Goal: Task Accomplishment & Management: Complete application form

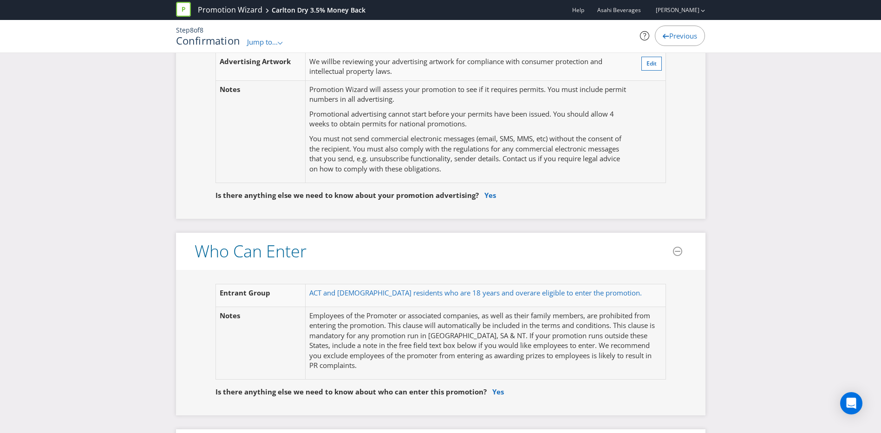
scroll to position [418, 0]
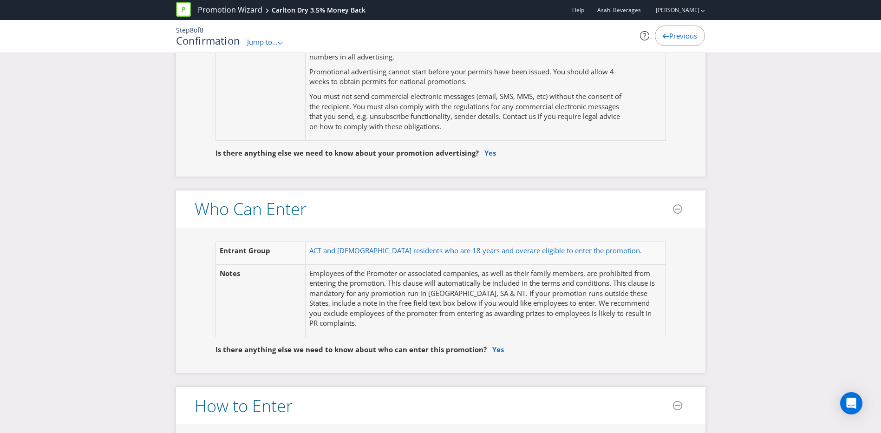
click at [487, 285] on p "Employees of the Promoter or associated companies, as well as their family memb…" at bounding box center [485, 298] width 352 height 60
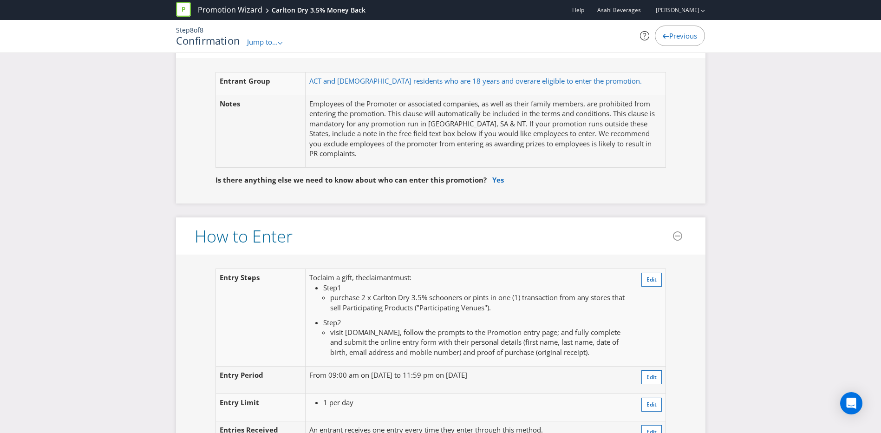
scroll to position [603, 0]
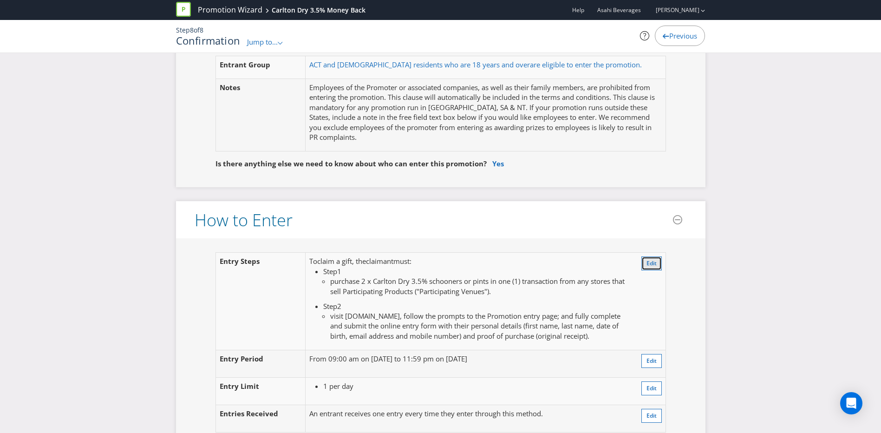
click at [651, 261] on span "Edit" at bounding box center [651, 263] width 10 height 8
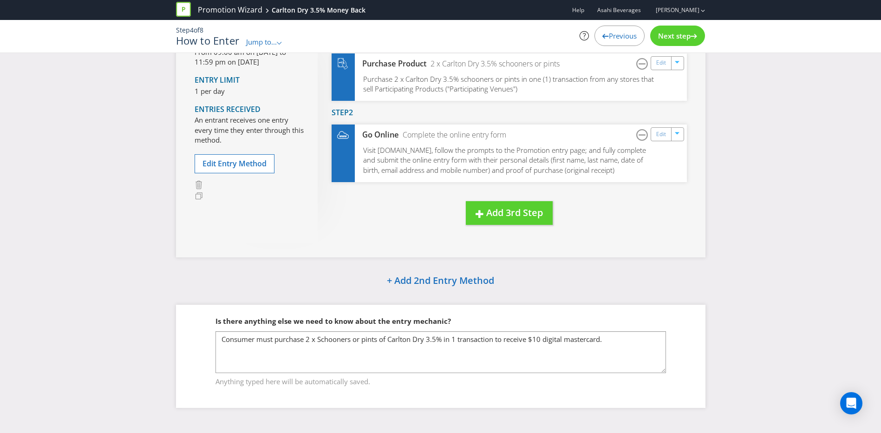
scroll to position [95, 0]
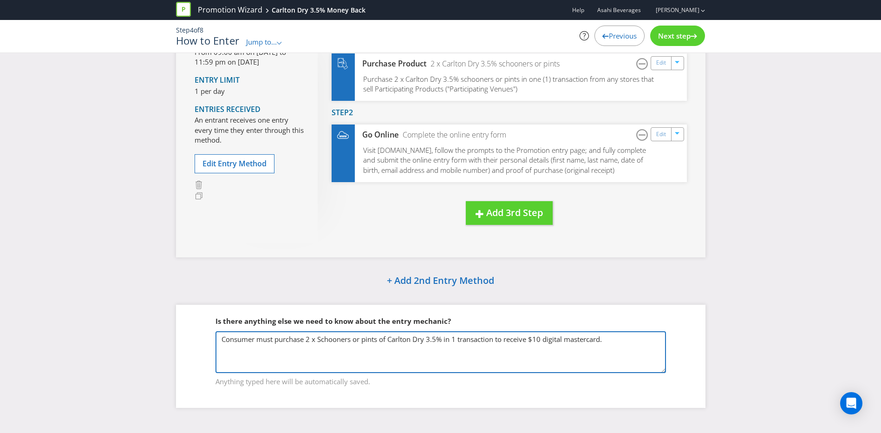
click at [354, 341] on textarea "Consumer must purchase 2 x Schooners or pints of Carlton Dry 3.5% in 1 transact…" at bounding box center [440, 352] width 450 height 42
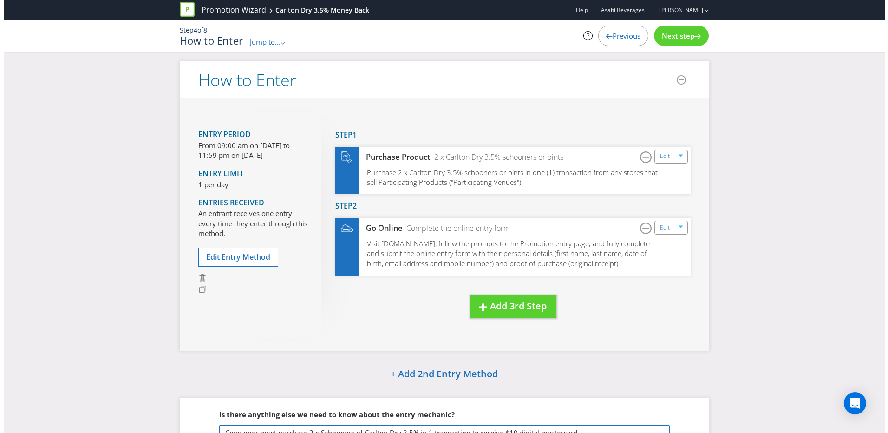
scroll to position [0, 0]
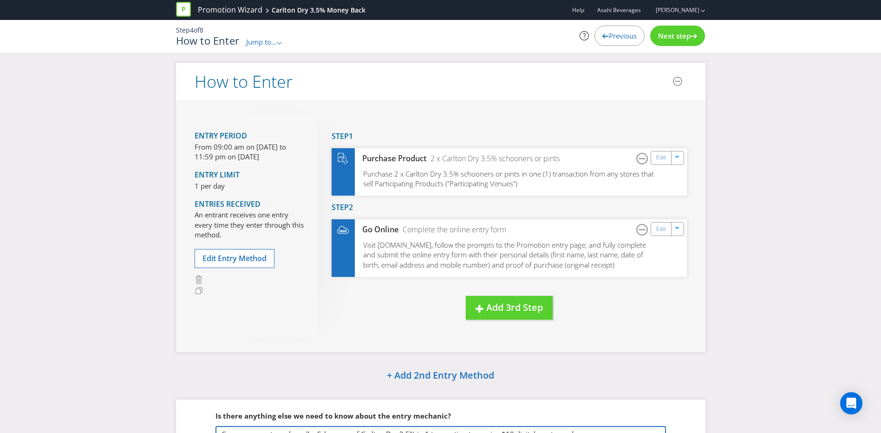
type textarea "Consumer must purchase 2 x Schooners of Carlton Dry 3.5% in 1 transaction to re…"
click at [679, 32] on span "Next step" at bounding box center [674, 35] width 32 height 9
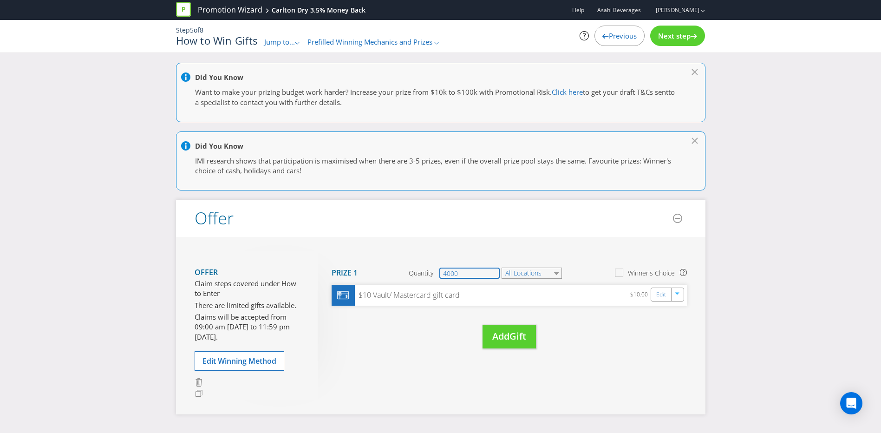
click at [473, 273] on input "4000" at bounding box center [469, 272] width 60 height 11
drag, startPoint x: 470, startPoint y: 273, endPoint x: 428, endPoint y: 268, distance: 42.1
click at [428, 268] on div "Quantity 4000" at bounding box center [454, 272] width 92 height 11
type input "3000"
click at [469, 223] on header "Offer" at bounding box center [440, 218] width 529 height 37
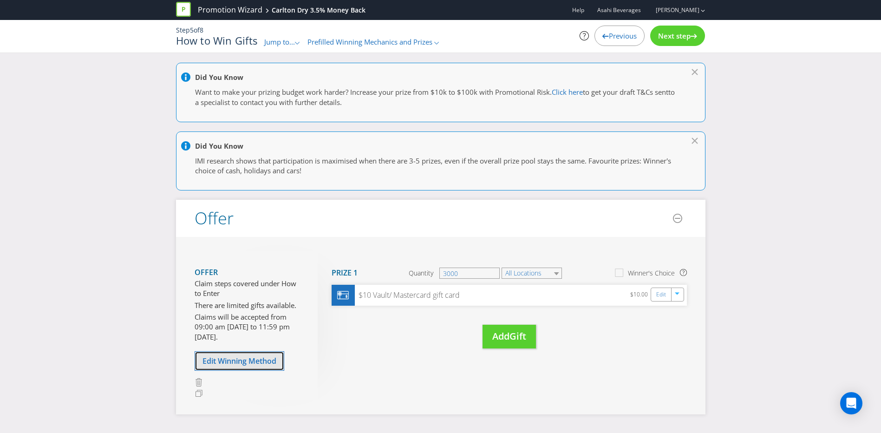
click at [239, 357] on span "Edit Winning Method" at bounding box center [239, 361] width 74 height 10
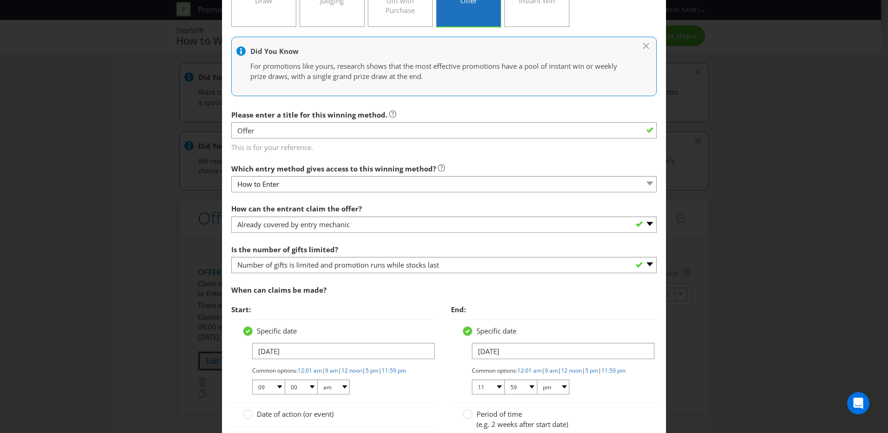
scroll to position [139, 0]
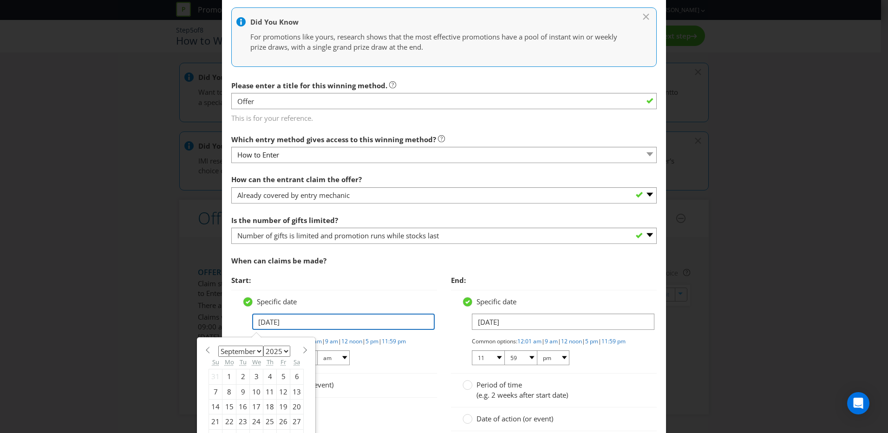
click at [285, 320] on input "[DATE]" at bounding box center [343, 321] width 182 height 16
click at [302, 350] on span at bounding box center [304, 349] width 7 height 7
select select "9"
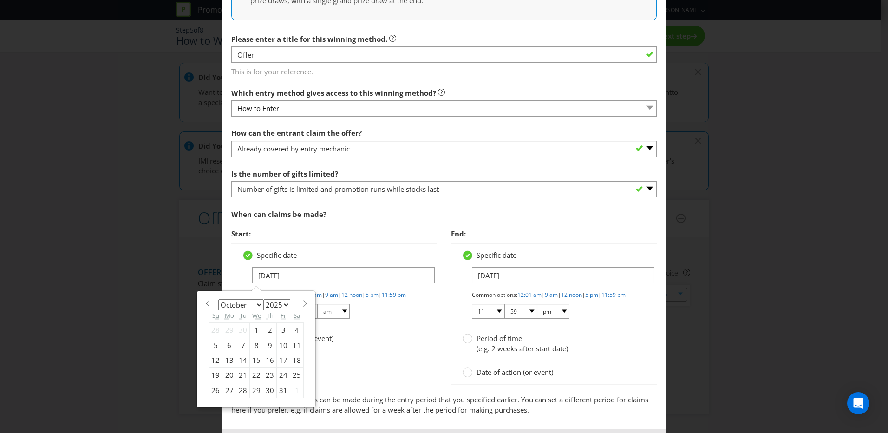
click at [214, 345] on div "5" at bounding box center [215, 344] width 13 height 15
type input "[DATE]"
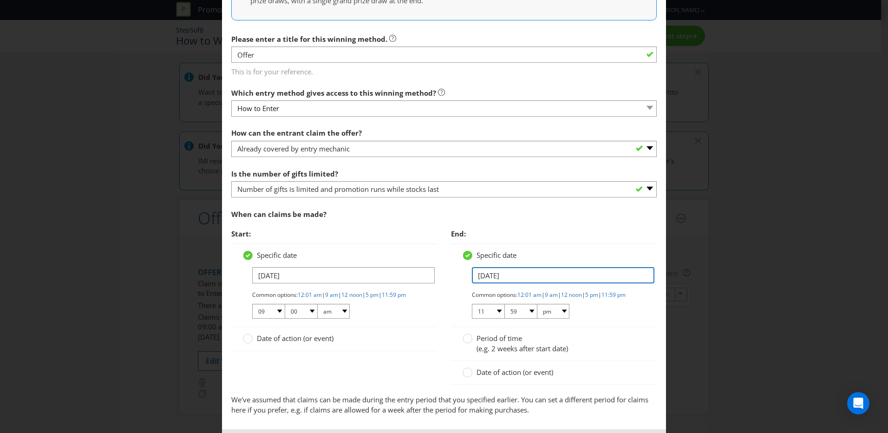
click at [518, 275] on input "[DATE]" at bounding box center [563, 275] width 182 height 16
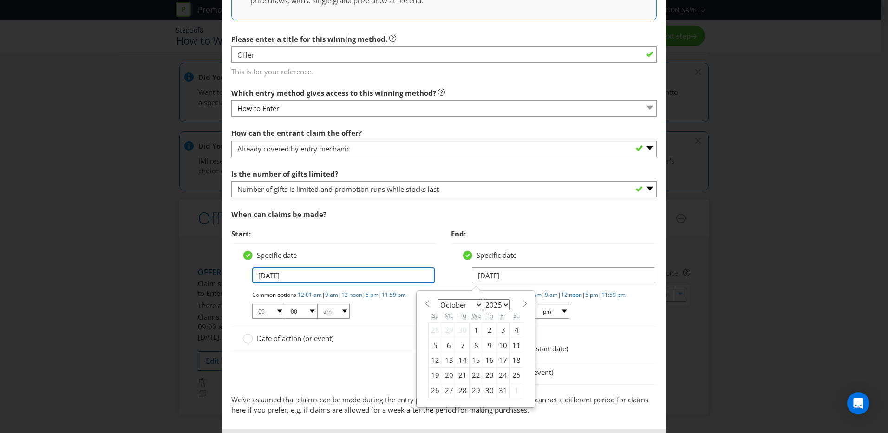
click at [263, 276] on input "[DATE]" at bounding box center [343, 275] width 182 height 16
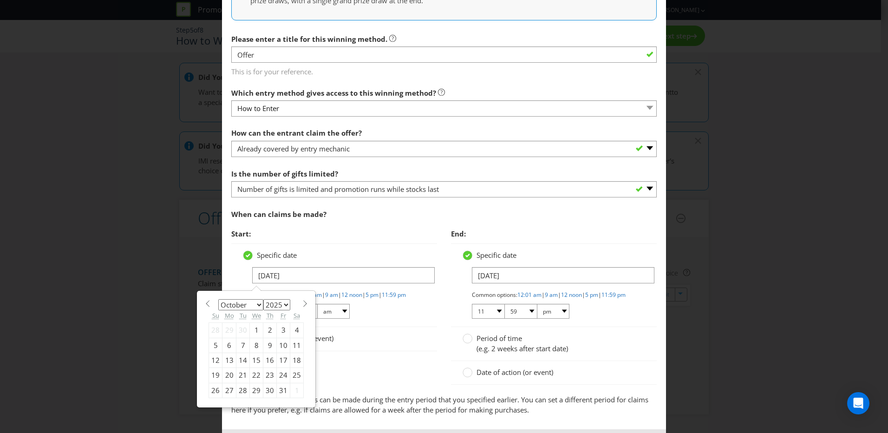
click at [257, 304] on select "January February March April May June July August September October November De…" at bounding box center [240, 304] width 45 height 11
select select "8"
click at [218, 299] on select "January February March April May June July August September October November De…" at bounding box center [240, 304] width 45 height 11
click at [238, 392] on div "30" at bounding box center [242, 389] width 13 height 15
type input "[DATE]"
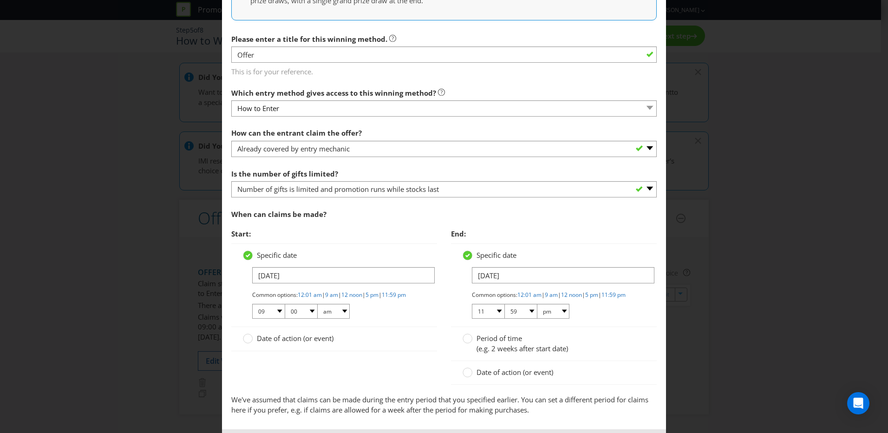
click at [548, 247] on div "Specific date [DATE] Common options: 12:01 am | 9 am | 12 noon | 5 pm | 11:59 p…" at bounding box center [554, 285] width 206 height 84
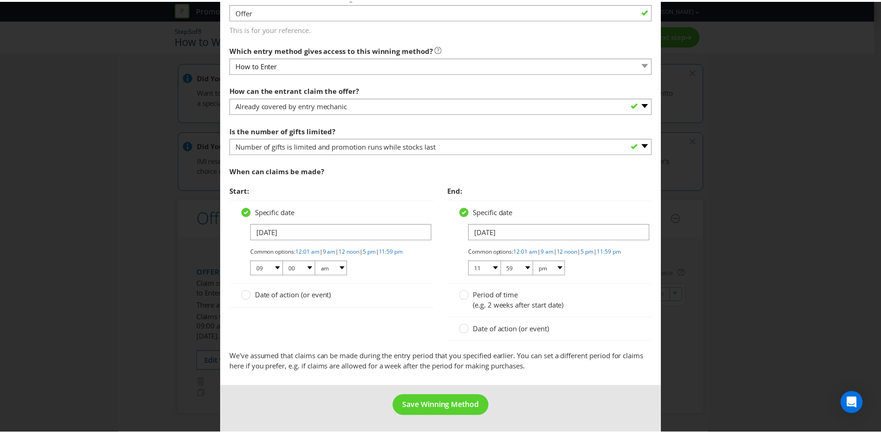
scroll to position [237, 0]
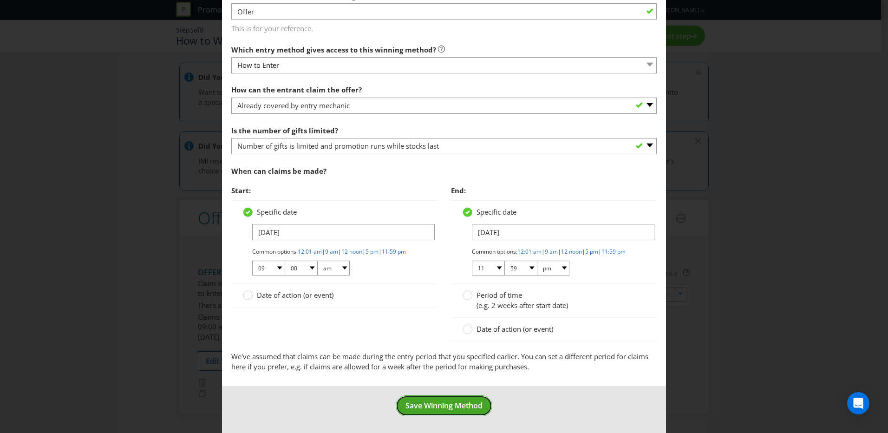
click at [423, 404] on span "Save Winning Method" at bounding box center [443, 405] width 77 height 10
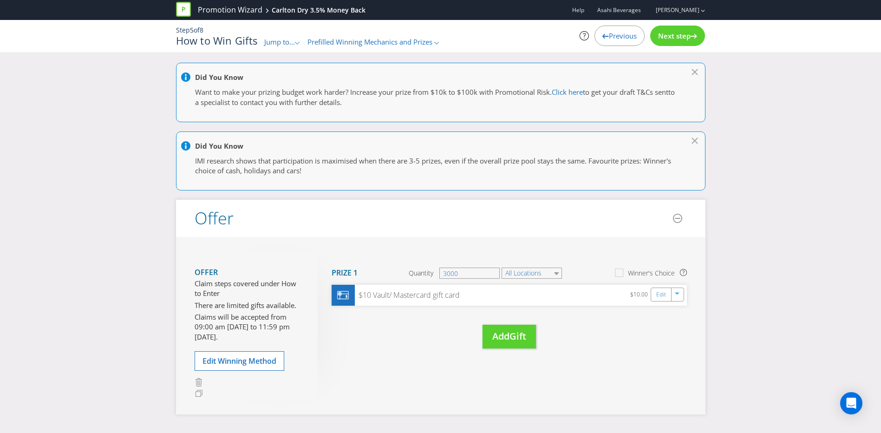
click at [678, 39] on span "Next step" at bounding box center [674, 35] width 32 height 9
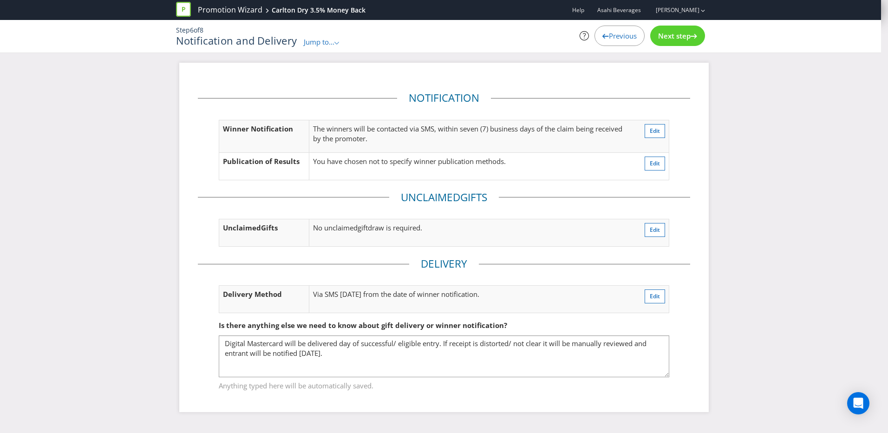
click at [678, 39] on span "Next step" at bounding box center [674, 35] width 32 height 9
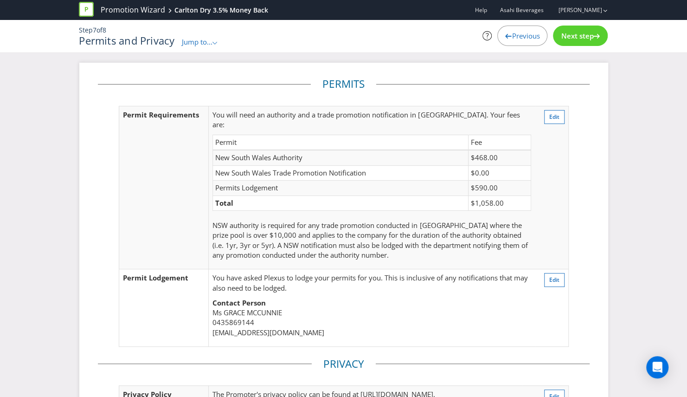
click at [583, 36] on span "Next step" at bounding box center [577, 35] width 32 height 9
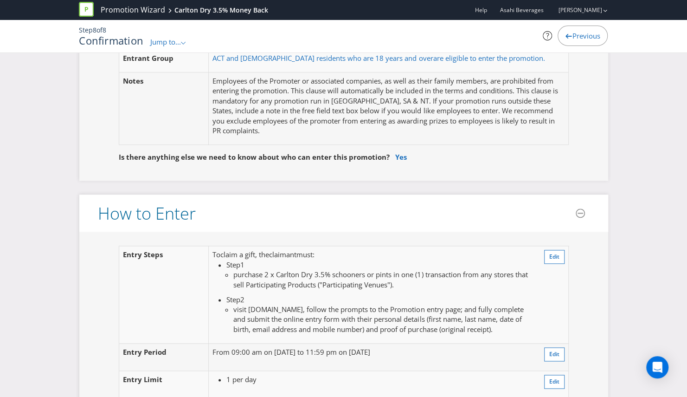
scroll to position [650, 0]
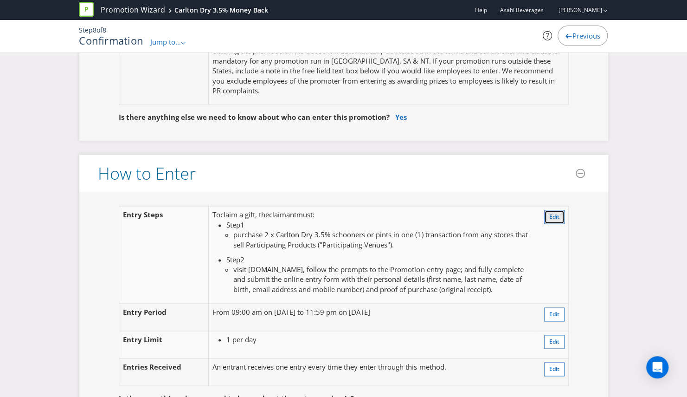
click at [555, 213] on span "Edit" at bounding box center [555, 217] width 10 height 8
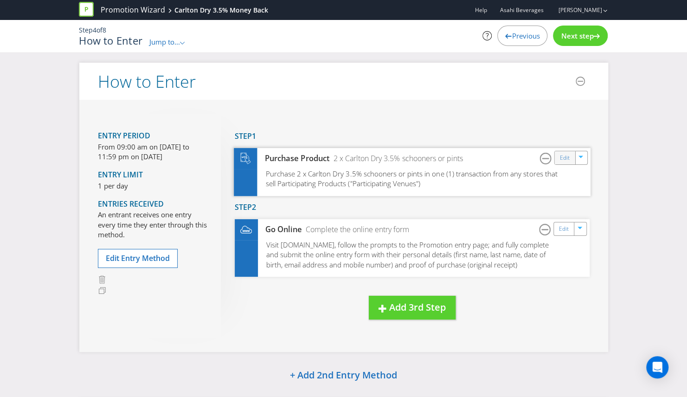
click at [570, 157] on div "Edit" at bounding box center [565, 157] width 21 height 13
click at [563, 159] on link "Edit" at bounding box center [565, 157] width 10 height 11
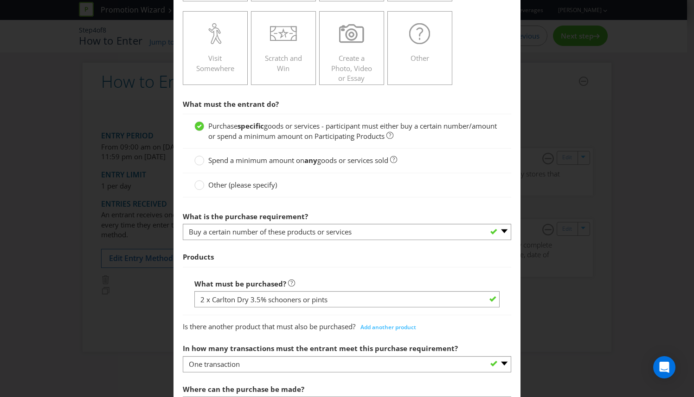
scroll to position [325, 0]
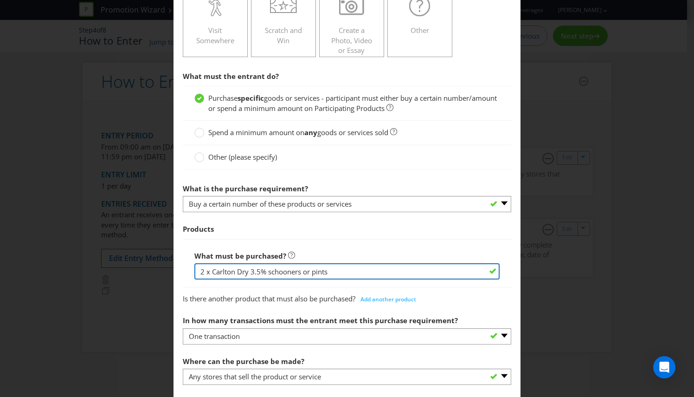
drag, startPoint x: 335, startPoint y: 267, endPoint x: 304, endPoint y: 271, distance: 31.8
click at [304, 271] on input "2 x Carlton Dry 3.5% schooners or pints" at bounding box center [346, 271] width 305 height 16
type input "2 x Carlton Dry 3.5% schooners"
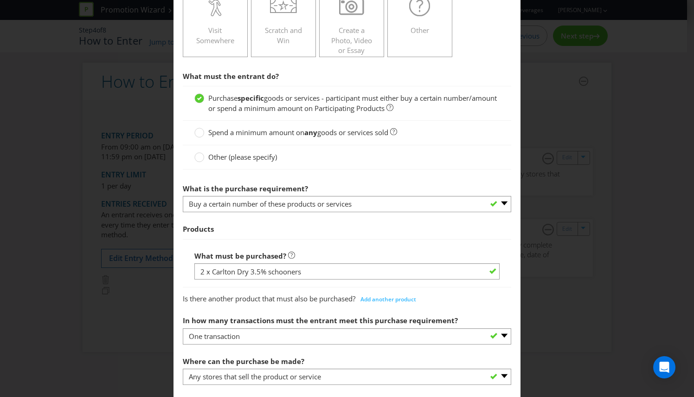
click at [388, 241] on div "What must be purchased? 2 x Carlton Dry 3.5% schooners" at bounding box center [347, 263] width 329 height 48
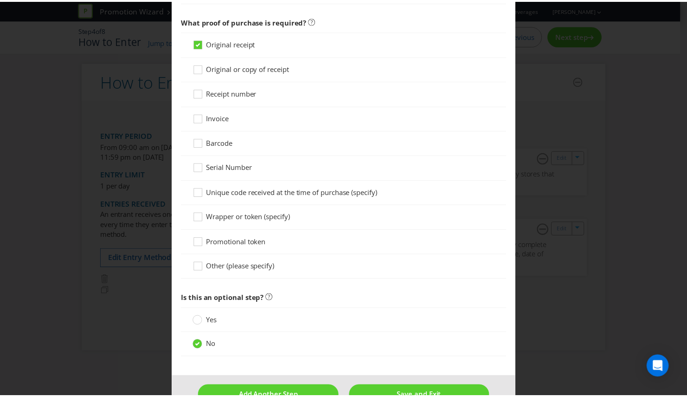
scroll to position [949, 0]
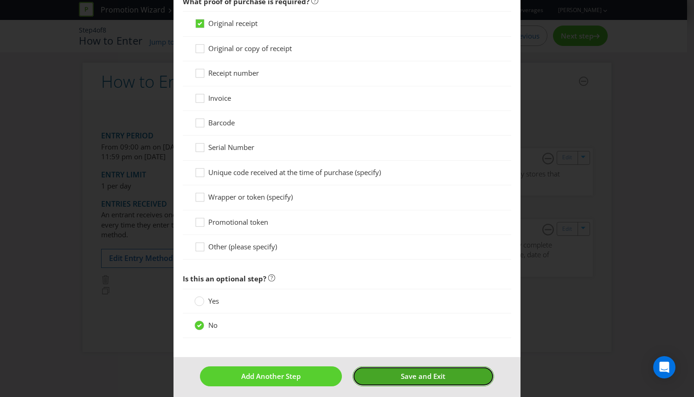
click at [392, 368] on button "Save and Exit" at bounding box center [424, 376] width 142 height 20
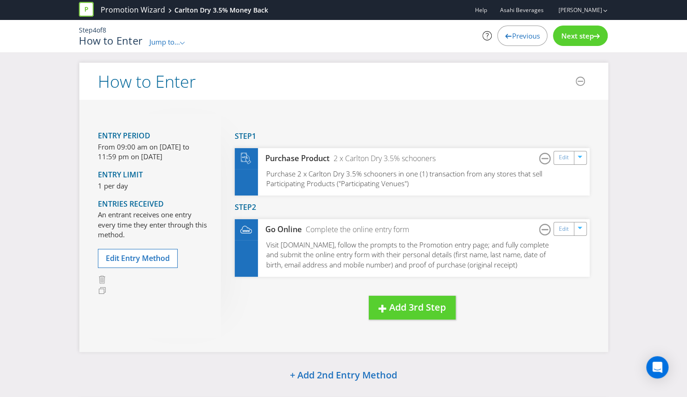
click at [584, 30] on div "Next step" at bounding box center [580, 36] width 55 height 20
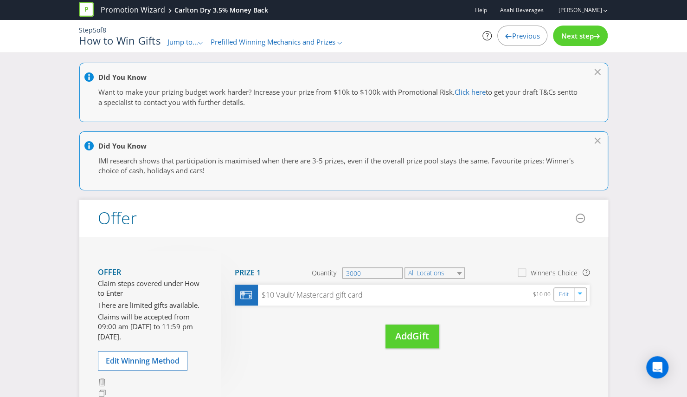
click at [587, 34] on span "Next step" at bounding box center [577, 35] width 32 height 9
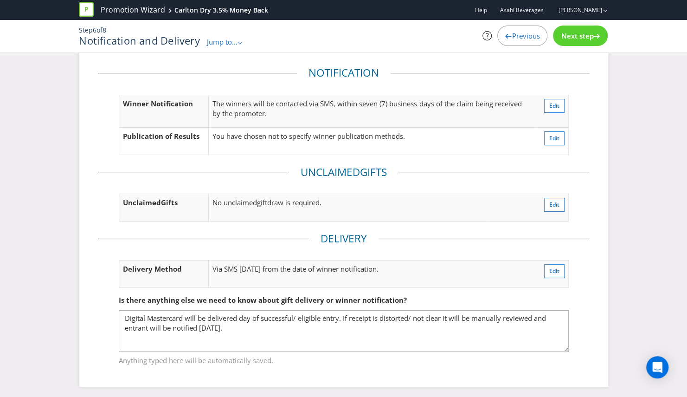
scroll to position [26, 0]
click at [567, 41] on div "Next step" at bounding box center [580, 36] width 55 height 20
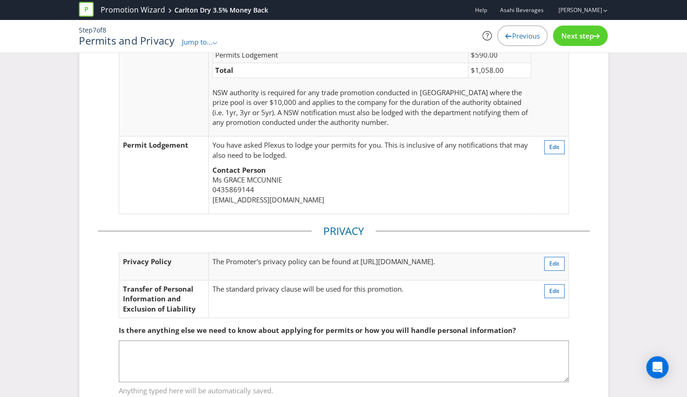
scroll to position [154, 0]
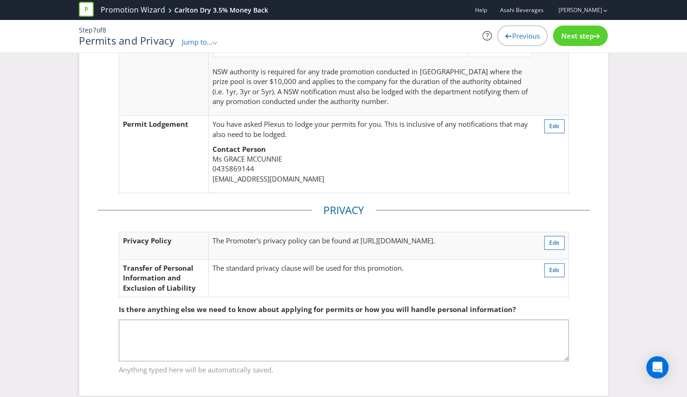
click at [579, 33] on span "Next step" at bounding box center [577, 35] width 32 height 9
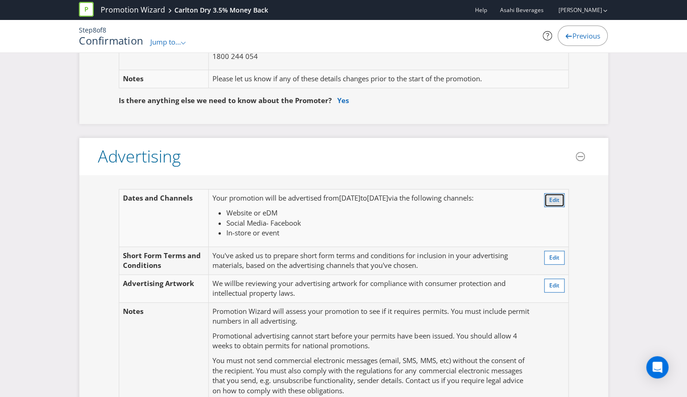
click at [551, 196] on span "Edit" at bounding box center [555, 200] width 10 height 8
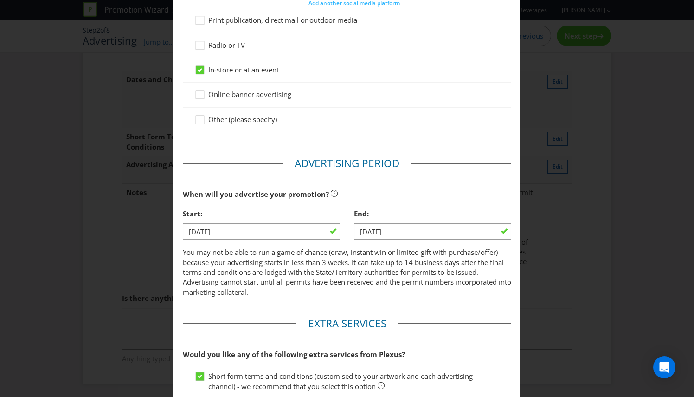
scroll to position [232, 0]
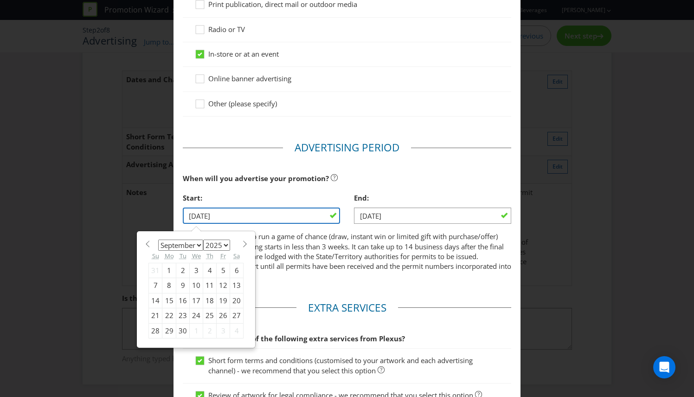
click at [237, 212] on input "[DATE]" at bounding box center [261, 215] width 157 height 16
drag, startPoint x: 243, startPoint y: 214, endPoint x: 122, endPoint y: 215, distance: 121.2
click at [122, 216] on div "Advertising Methods Advertising Methods How will your promotion be advertised? …" at bounding box center [347, 198] width 694 height 397
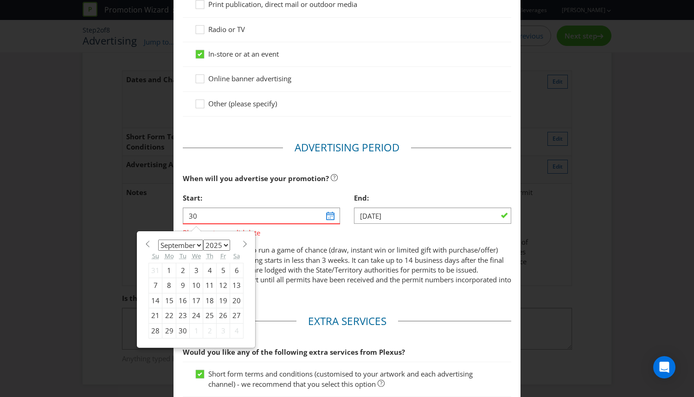
type input "[DATE]"
select select "7"
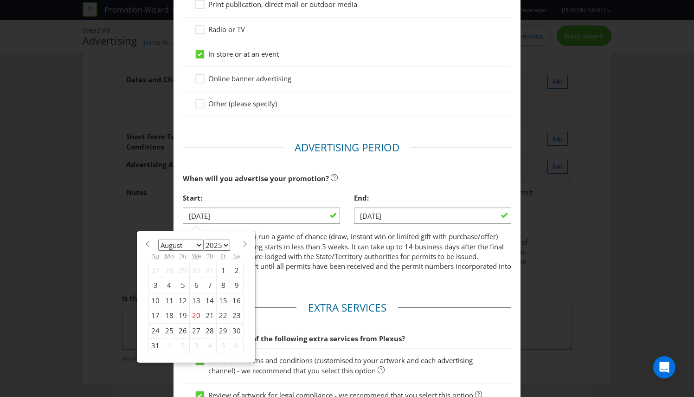
click at [418, 188] on div "End:" at bounding box center [432, 197] width 157 height 19
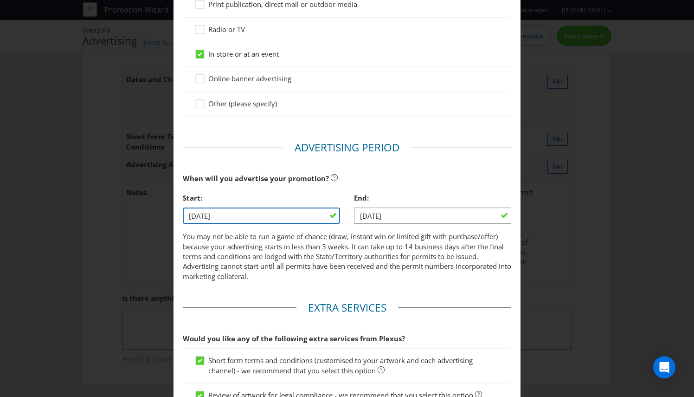
click at [228, 213] on input "[DATE]" at bounding box center [261, 215] width 157 height 16
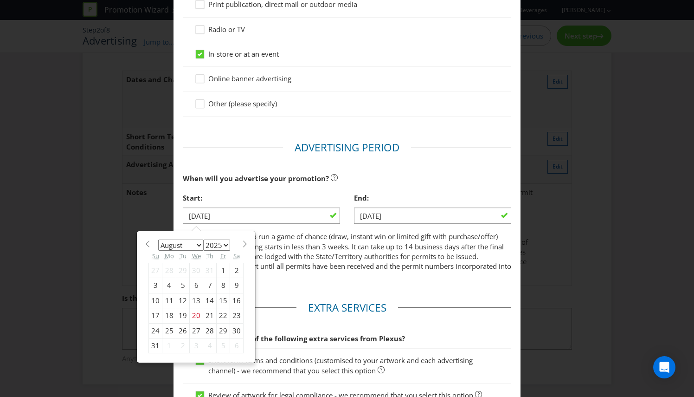
click at [199, 243] on select "January February March April May June July August September October November De…" at bounding box center [180, 245] width 45 height 11
select select "8"
click at [158, 240] on select "January February March April May June July August September October November De…" at bounding box center [180, 245] width 45 height 11
click at [181, 329] on div "30" at bounding box center [182, 330] width 13 height 15
type input "[DATE]"
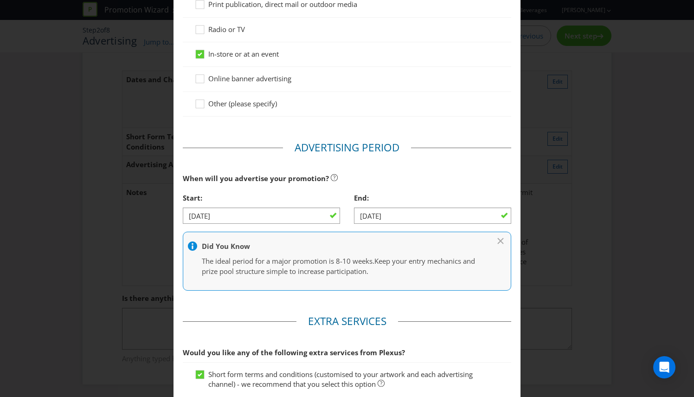
click at [410, 189] on div "End:" at bounding box center [432, 197] width 157 height 19
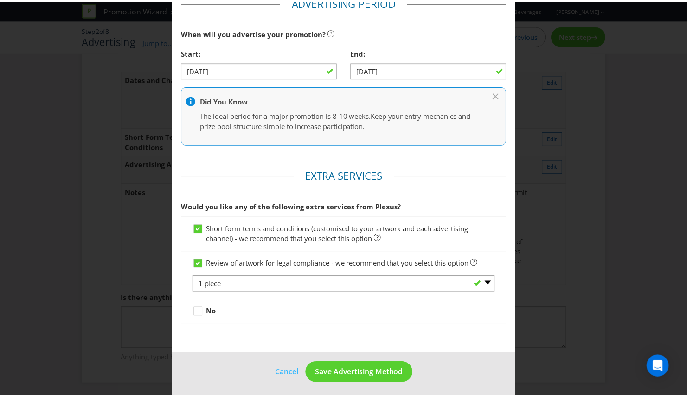
scroll to position [378, 0]
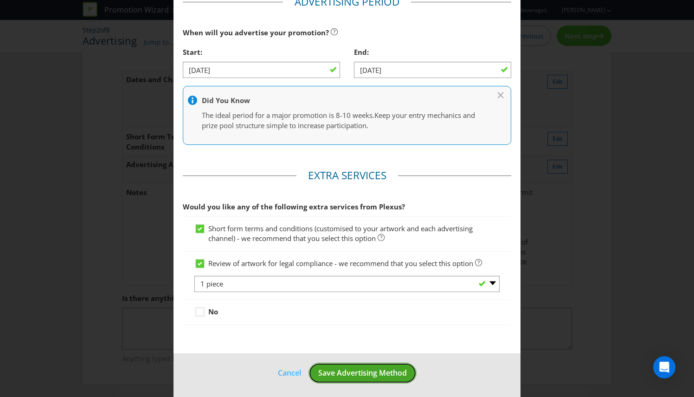
click at [360, 369] on span "Save Advertising Method" at bounding box center [362, 373] width 89 height 10
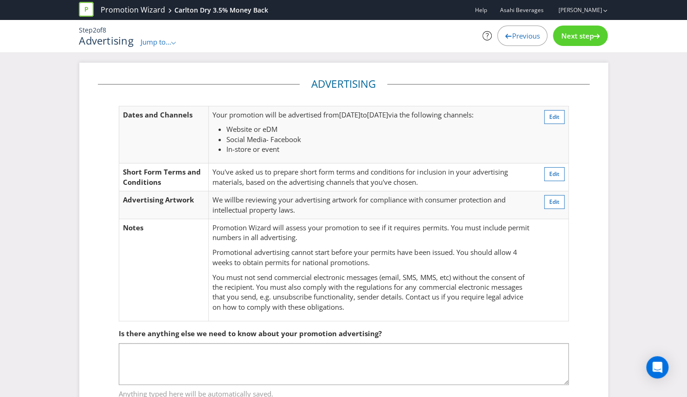
click at [575, 32] on span "Next step" at bounding box center [577, 35] width 32 height 9
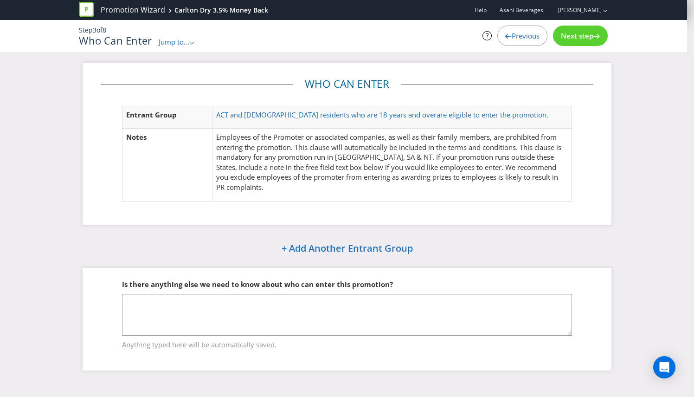
click at [591, 33] on span "Next step" at bounding box center [577, 35] width 32 height 9
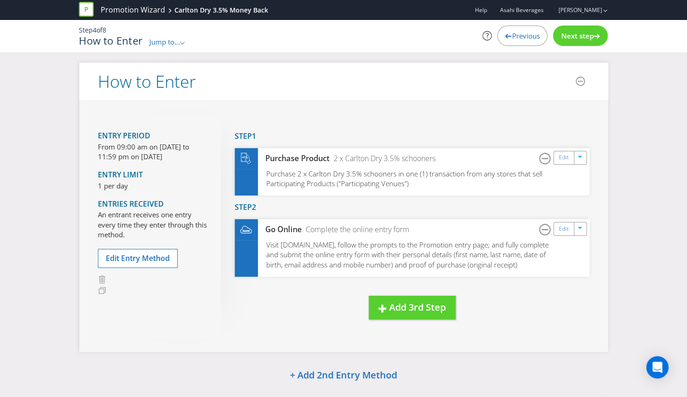
click at [581, 26] on div "Next step" at bounding box center [580, 36] width 55 height 20
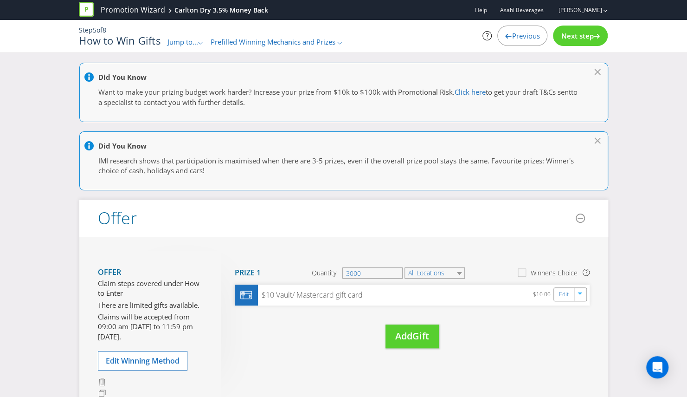
click at [568, 38] on span "Next step" at bounding box center [577, 35] width 32 height 9
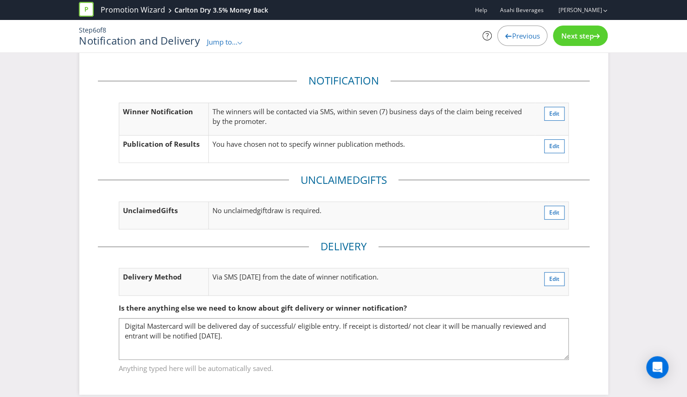
scroll to position [26, 0]
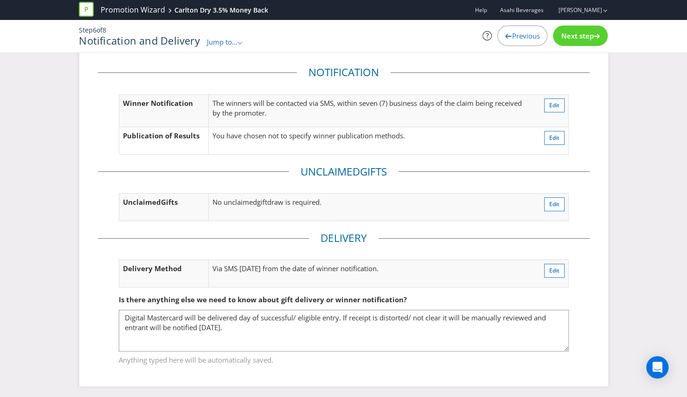
click at [591, 38] on span "Next step" at bounding box center [577, 35] width 32 height 9
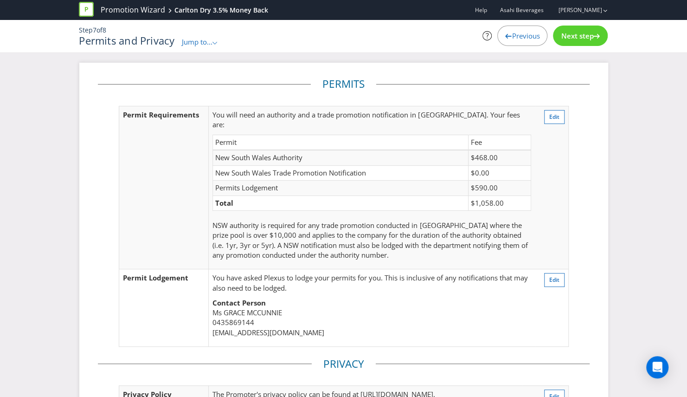
click at [582, 41] on div "Next step" at bounding box center [580, 36] width 55 height 20
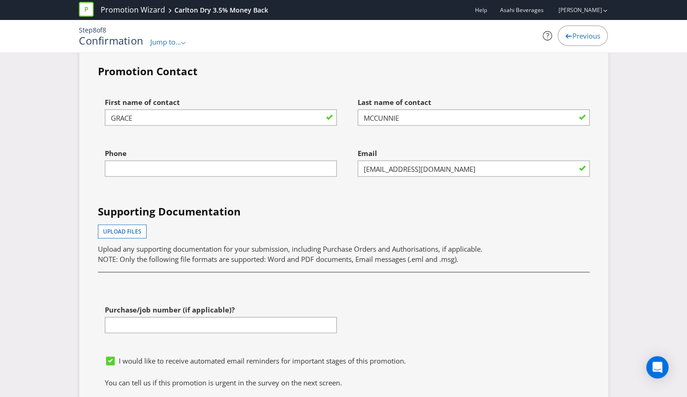
scroll to position [3110, 0]
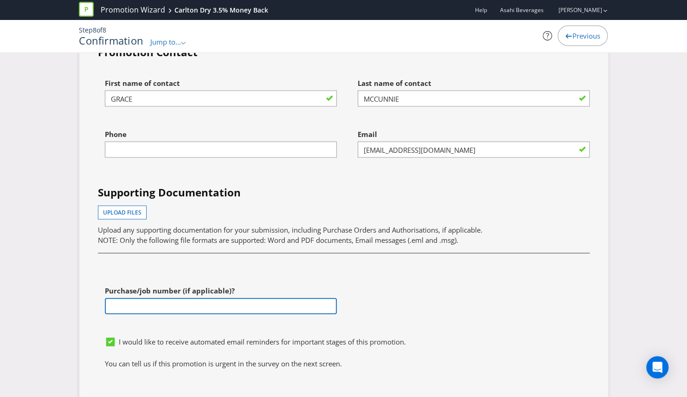
click at [170, 298] on input "text" at bounding box center [221, 306] width 232 height 16
click at [137, 298] on input "text" at bounding box center [221, 306] width 232 height 16
paste input "4501169320"
type input "4501169320"
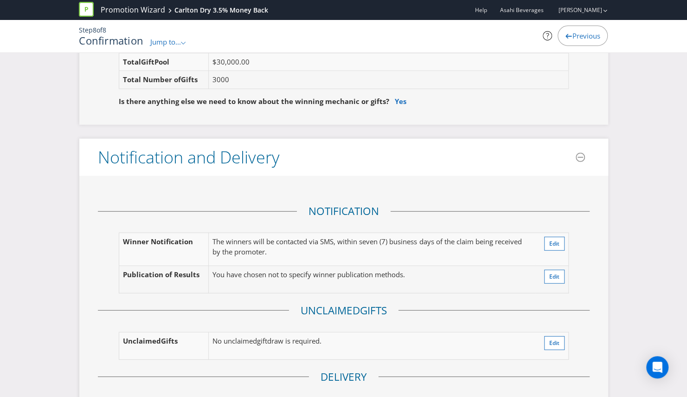
scroll to position [1348, 0]
